Goal: Transaction & Acquisition: Subscribe to service/newsletter

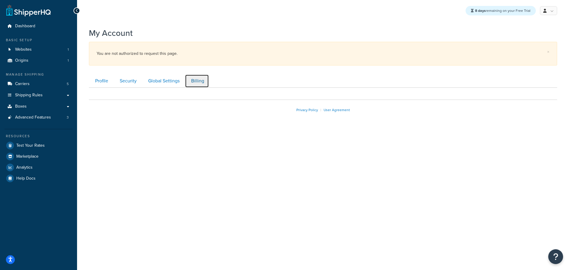
click at [198, 80] on link "Billing" at bounding box center [197, 80] width 24 height 13
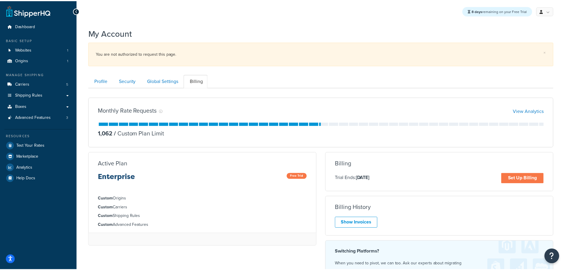
scroll to position [88, 0]
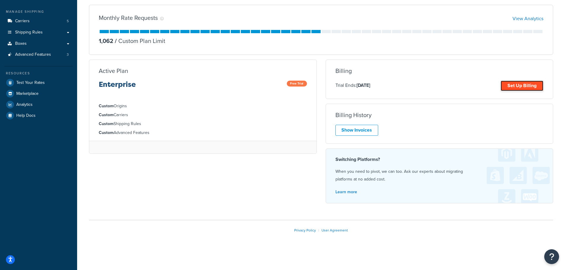
click at [520, 85] on link "Set Up Billing" at bounding box center [521, 86] width 43 height 10
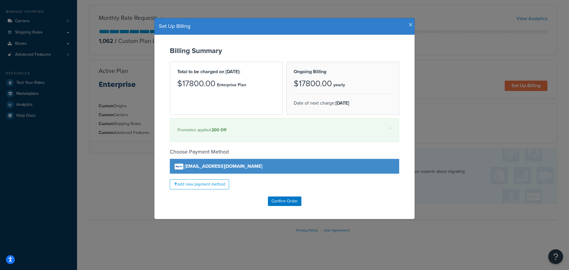
click at [409, 25] on icon "button" at bounding box center [411, 24] width 4 height 5
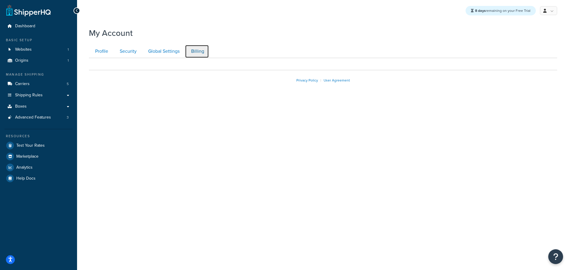
click at [204, 47] on link "Billing" at bounding box center [197, 51] width 24 height 13
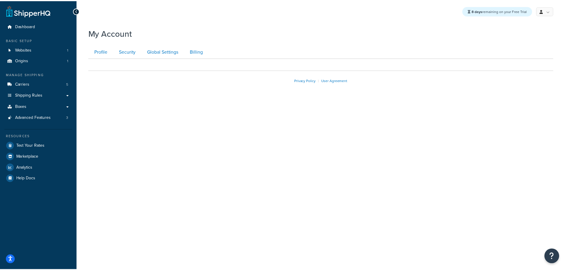
scroll to position [58, 0]
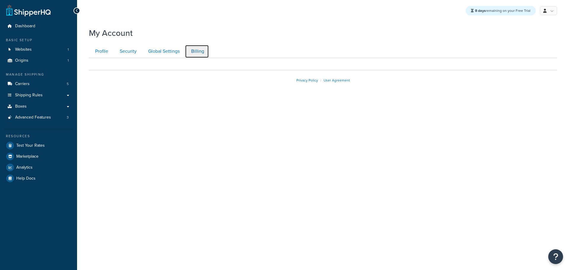
click at [199, 48] on link "Billing" at bounding box center [197, 51] width 24 height 13
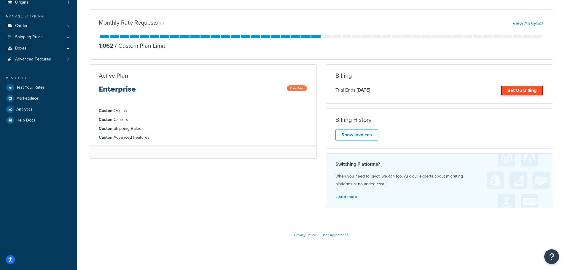
click at [525, 90] on link "Set Up Billing" at bounding box center [521, 90] width 43 height 10
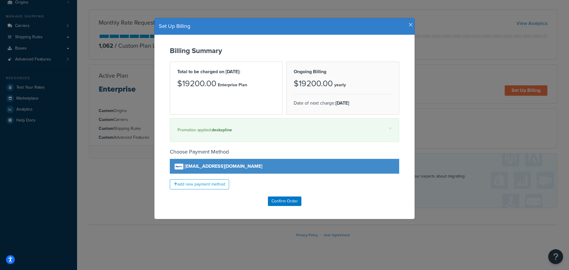
click at [93, 206] on div "Set Up Billing Billing Summary Total to be charged on Sep 25, 2025: $19200.00 E…" at bounding box center [284, 135] width 569 height 270
